Goal: Information Seeking & Learning: Check status

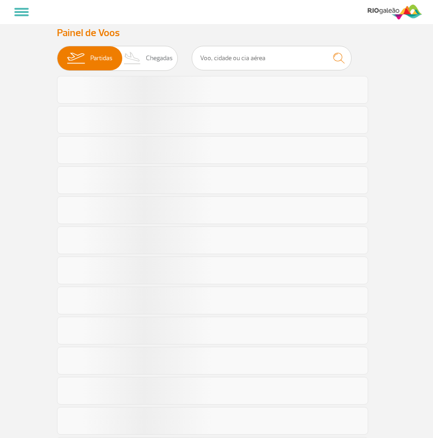
select select
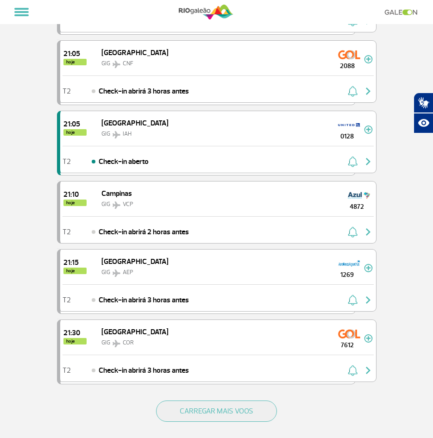
scroll to position [1111, 0]
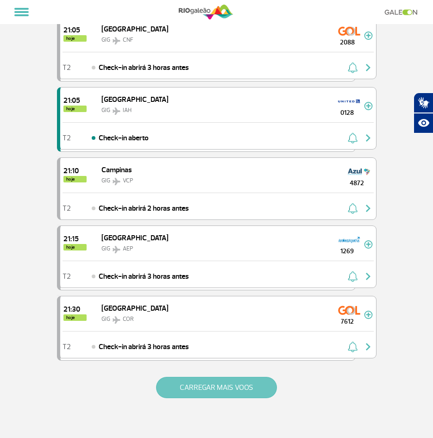
click at [189, 382] on button "CARREGAR MAIS VOOS" at bounding box center [216, 387] width 121 height 21
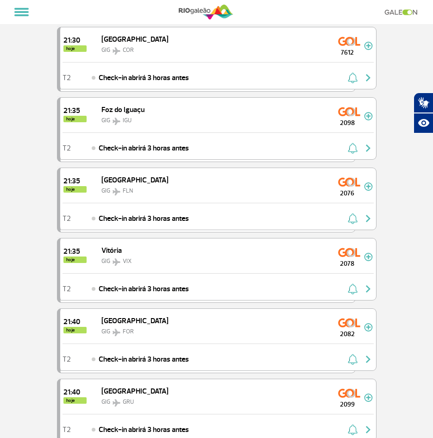
scroll to position [1389, 0]
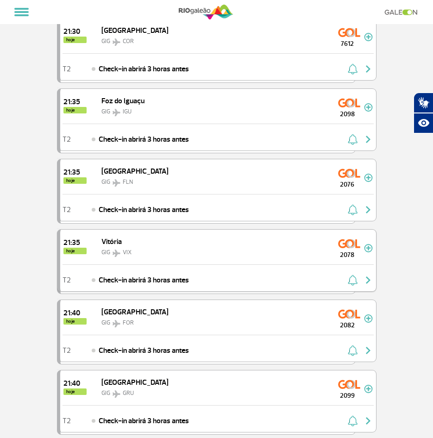
click at [139, 251] on div "21:35 hoje Vitória GIG VIX 2078" at bounding box center [218, 247] width 316 height 35
click at [195, 283] on div "T2 Check-in abrirá 3 horas antes" at bounding box center [218, 277] width 316 height 27
click at [178, 260] on div "21:35 hoje Vitória GIG VIX 2078" at bounding box center [218, 247] width 316 height 35
click at [369, 248] on img at bounding box center [368, 248] width 9 height 8
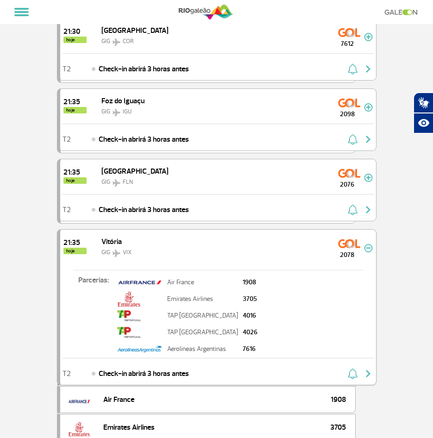
click at [368, 376] on img "button" at bounding box center [368, 373] width 11 height 11
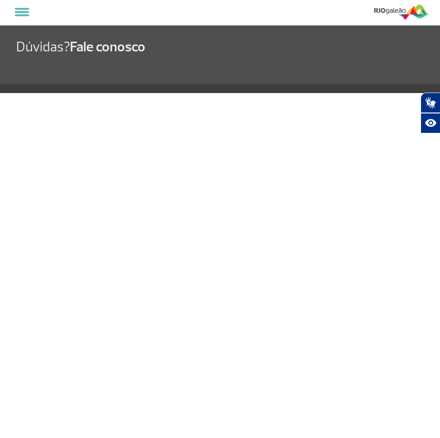
select select
